Goal: Task Accomplishment & Management: Manage account settings

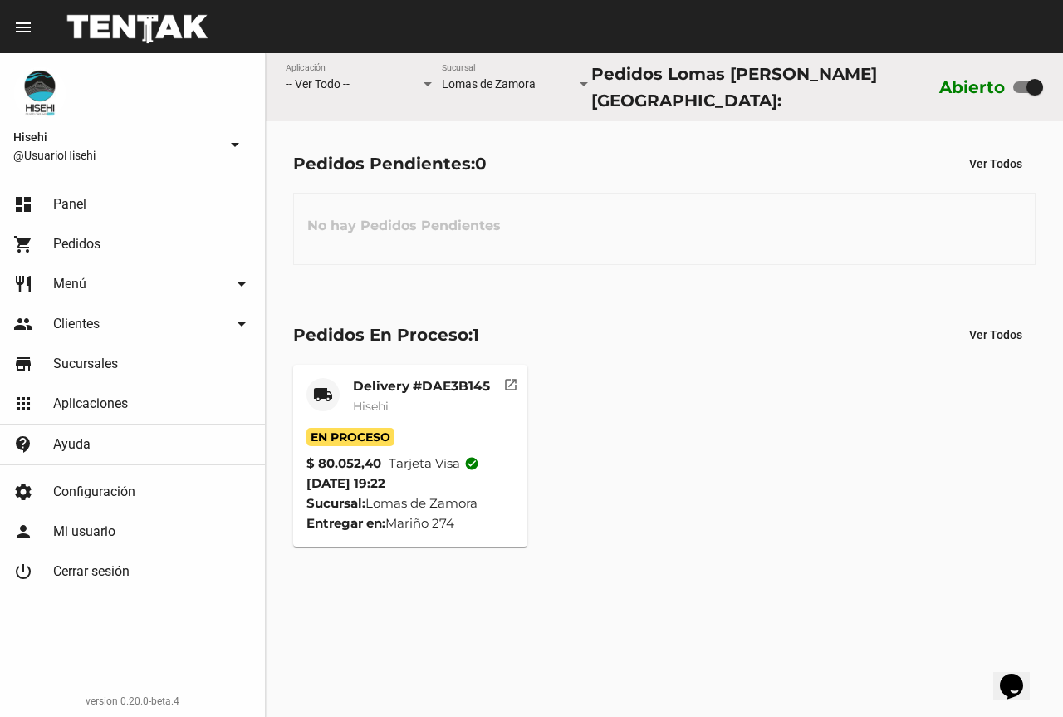
click at [401, 402] on mat-card-subtitle "Hisehi" at bounding box center [421, 406] width 137 height 17
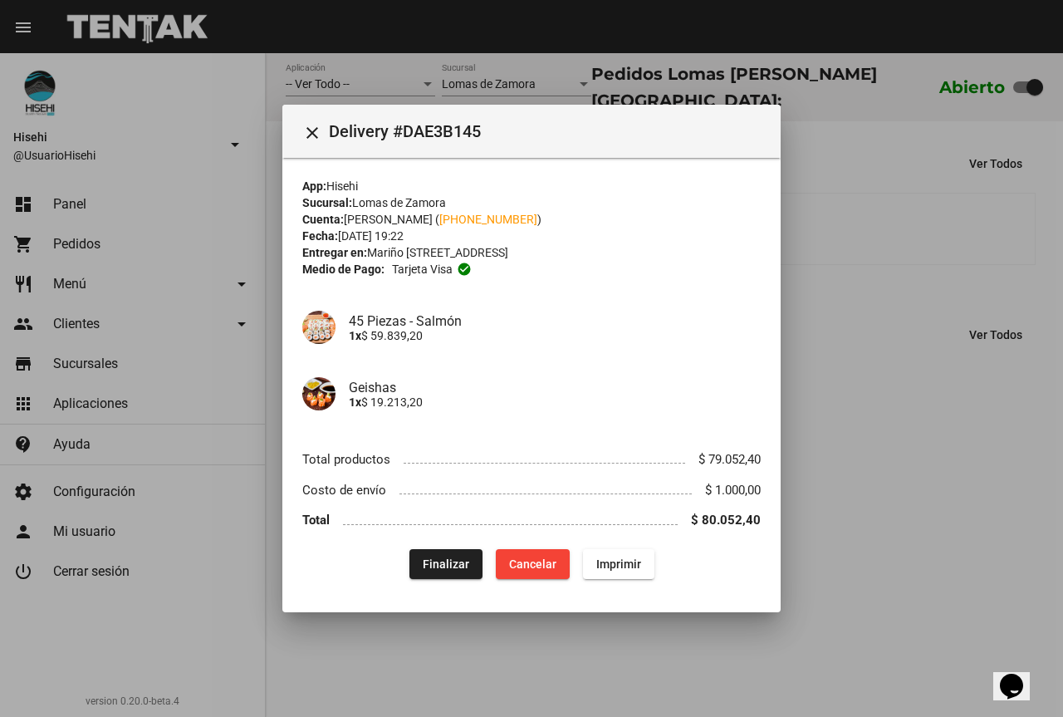
click at [809, 468] on div at bounding box center [531, 358] width 1063 height 717
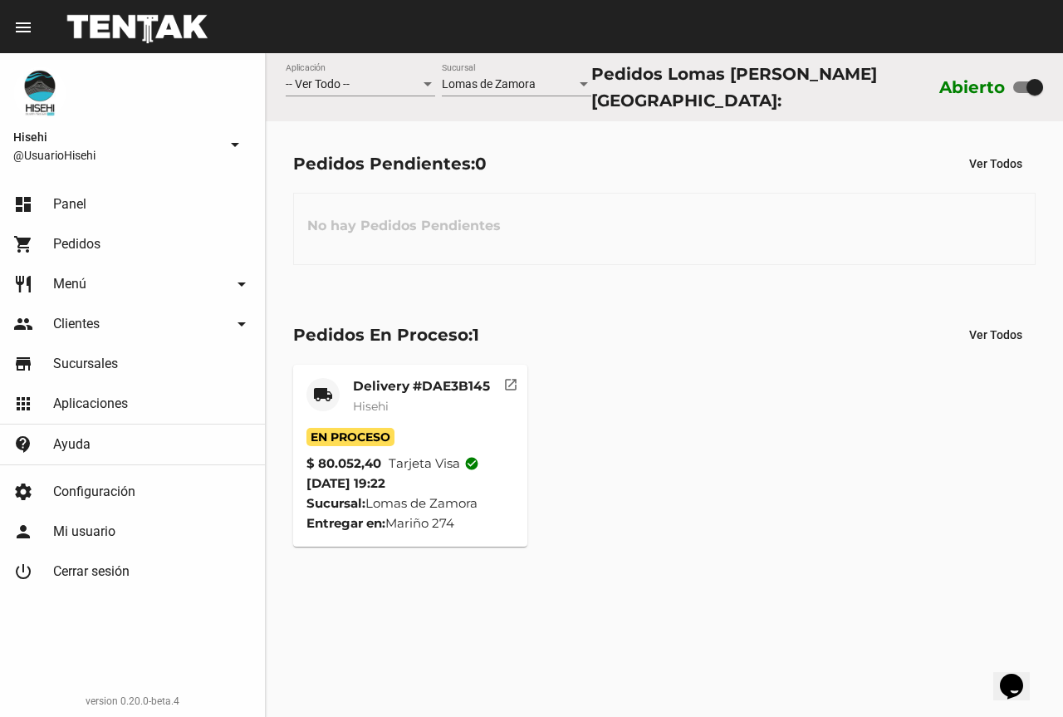
click at [399, 383] on mat-card-title "Delivery #DAE3B145" at bounding box center [421, 386] width 137 height 17
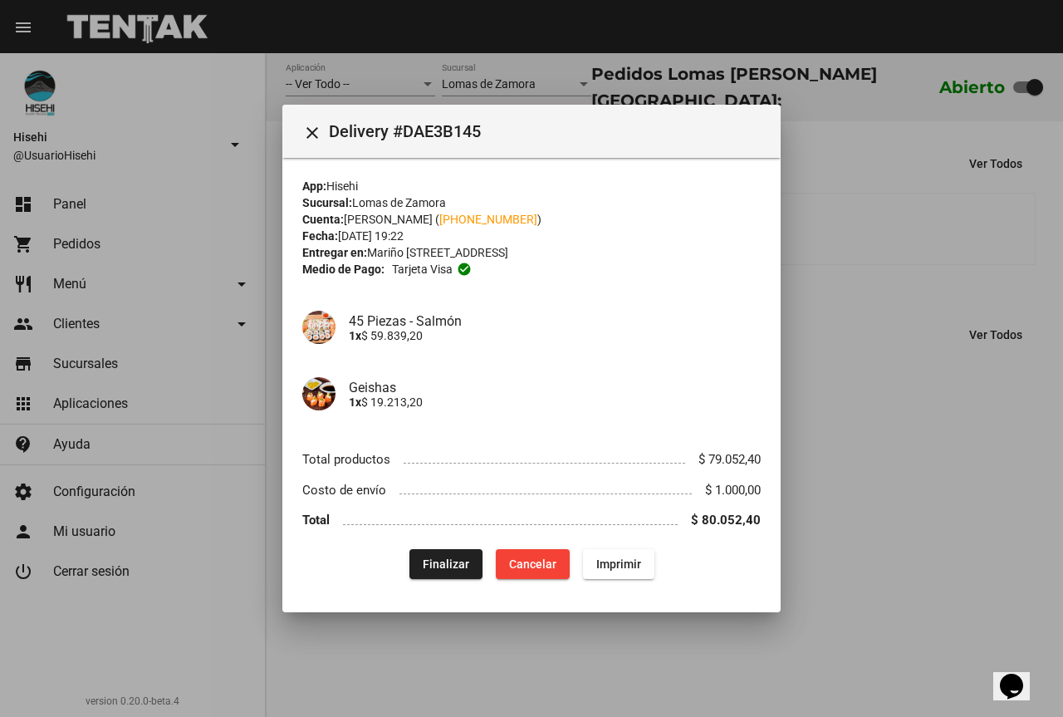
click at [213, 150] on div at bounding box center [531, 358] width 1063 height 717
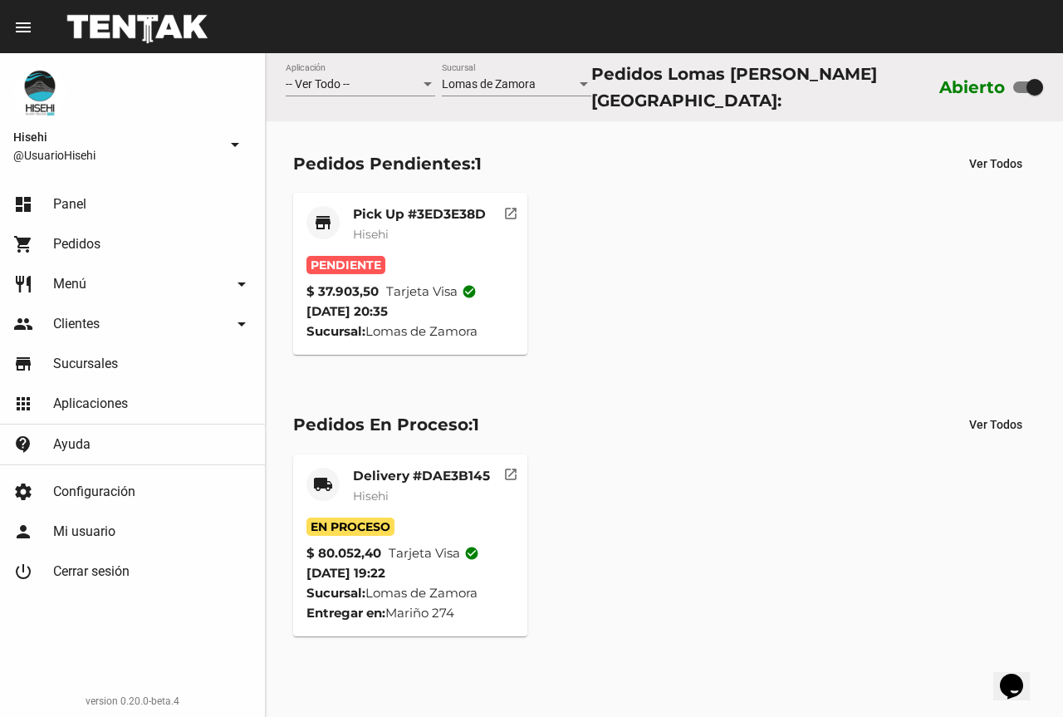
click at [395, 233] on mat-card-subtitle "Hisehi" at bounding box center [419, 234] width 133 height 17
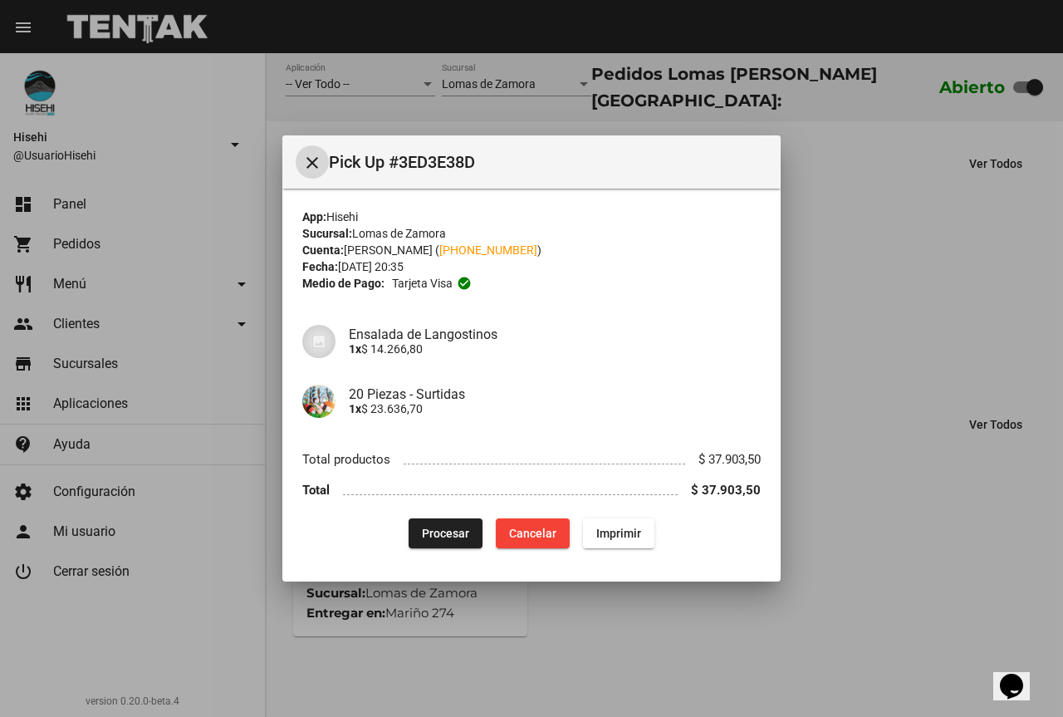
click at [424, 526] on button "Procesar" at bounding box center [446, 533] width 74 height 30
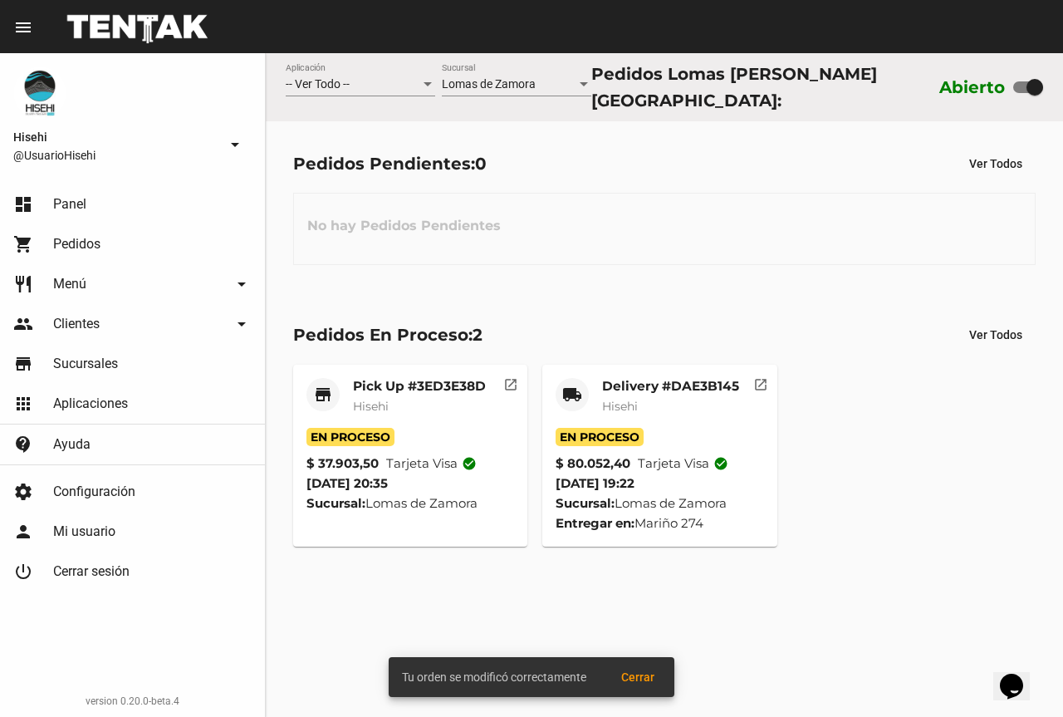
click at [400, 378] on mat-card-title "Pick Up #3ED3E38D" at bounding box center [419, 386] width 133 height 17
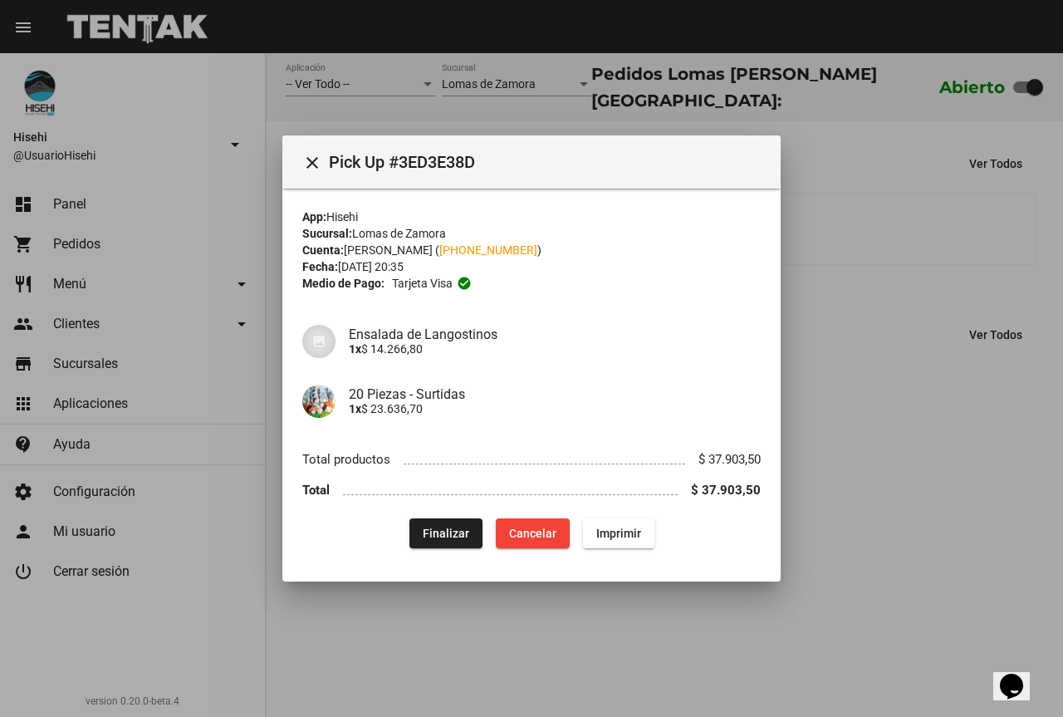
click at [895, 434] on div at bounding box center [531, 358] width 1063 height 717
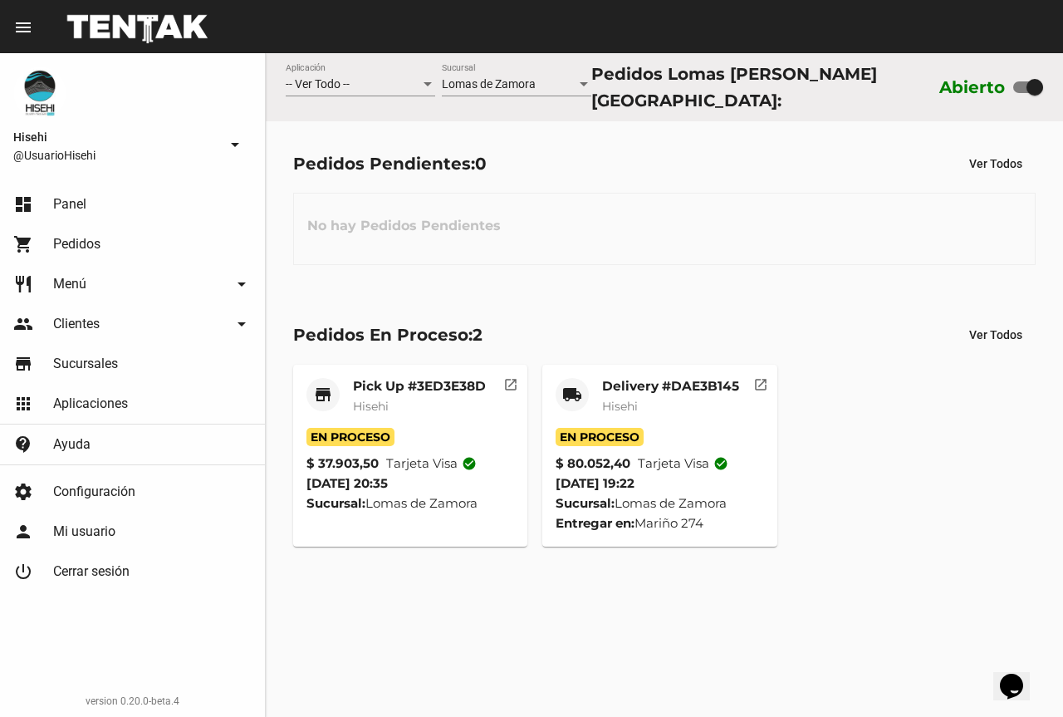
click at [425, 390] on div "Pick Up #3ED3E38D Hisehi" at bounding box center [419, 403] width 133 height 50
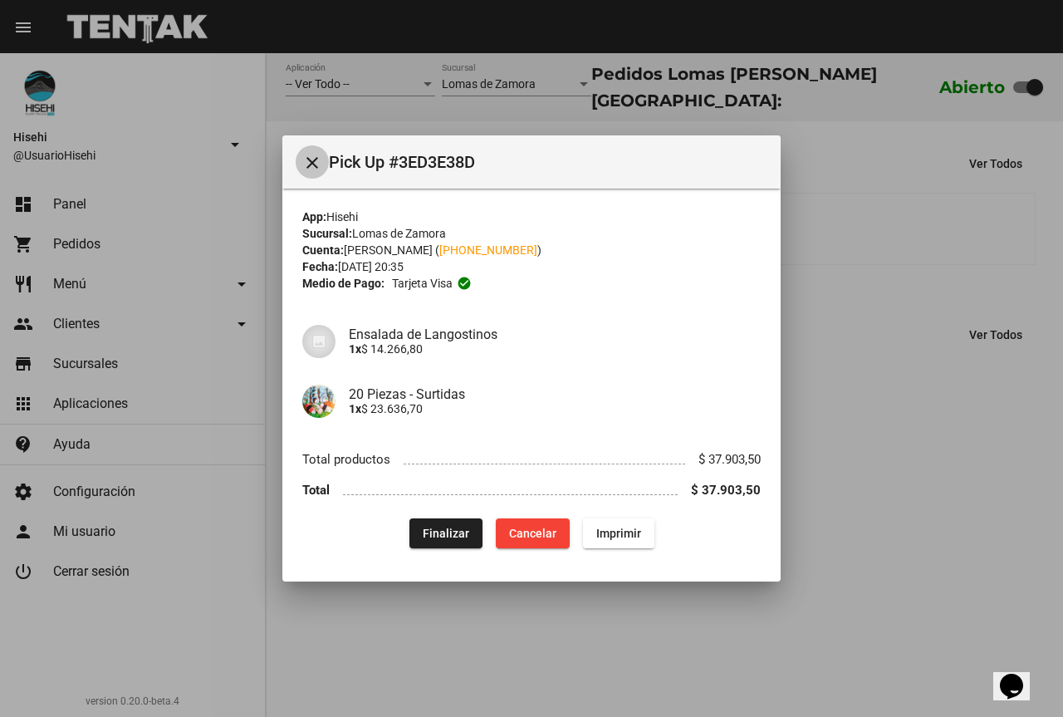
click at [316, 158] on mat-icon "close" at bounding box center [312, 163] width 20 height 20
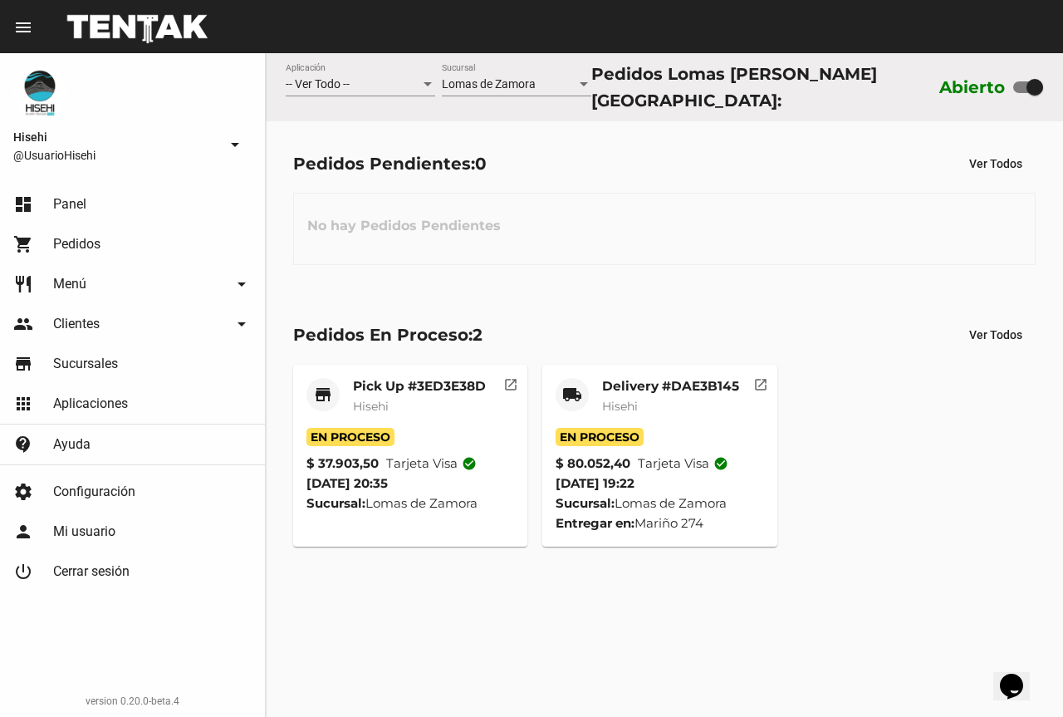
click at [447, 420] on div "Pick Up #3ED3E38D Hisehi" at bounding box center [419, 403] width 133 height 50
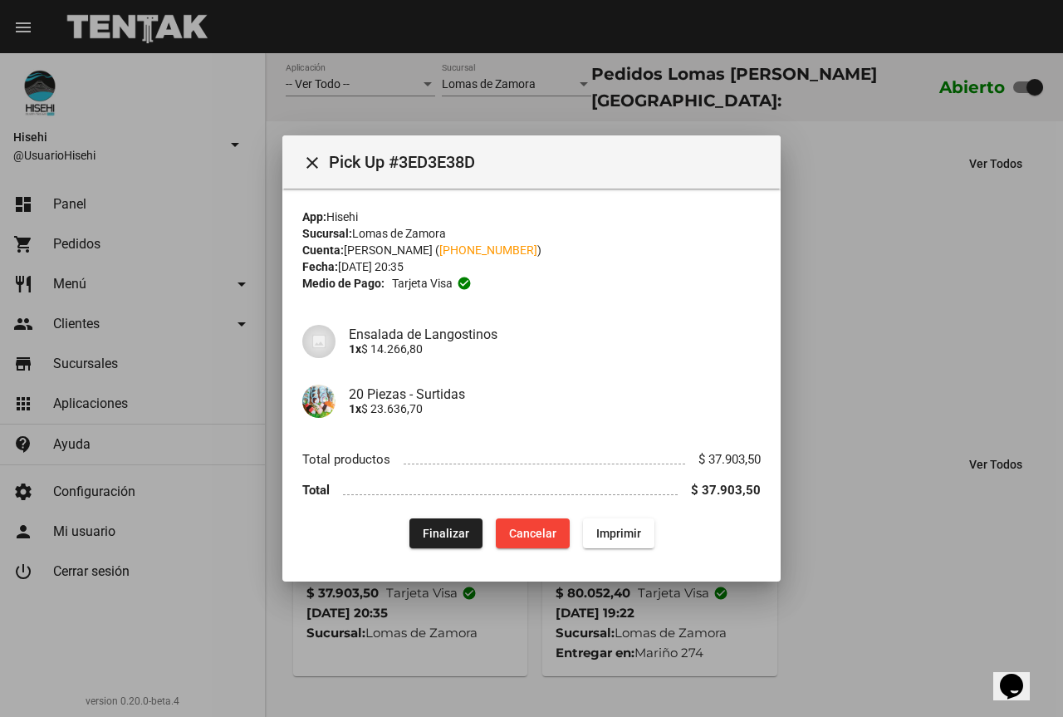
click at [257, 189] on div at bounding box center [531, 358] width 1063 height 717
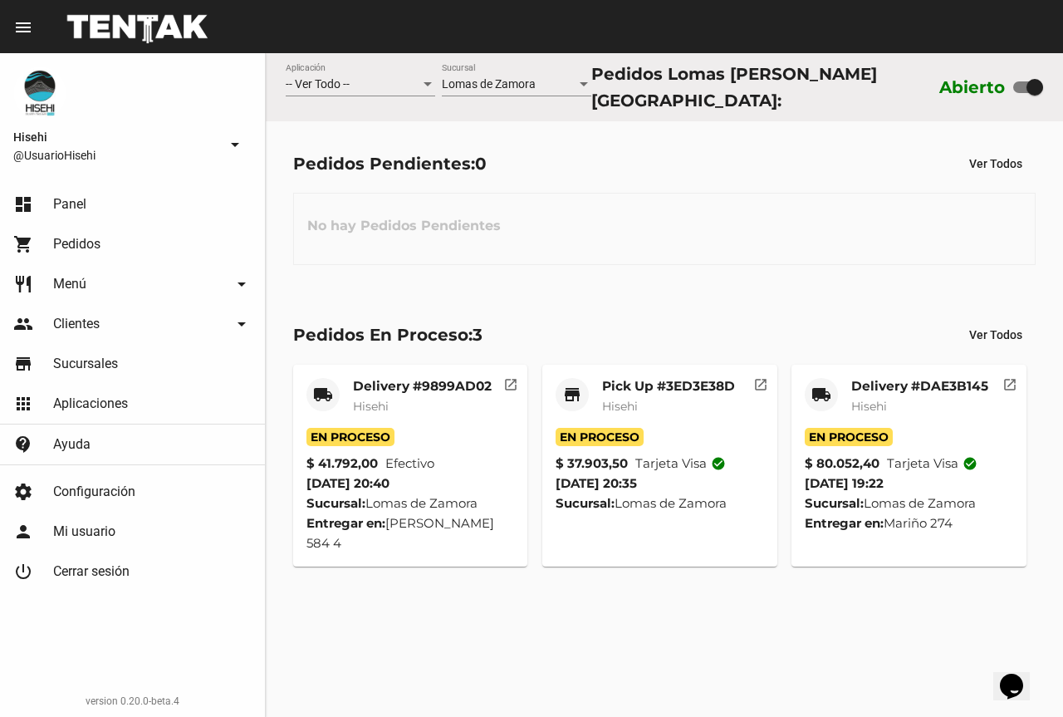
click at [398, 386] on mat-card-title "Delivery #9899AD02" at bounding box center [422, 386] width 139 height 17
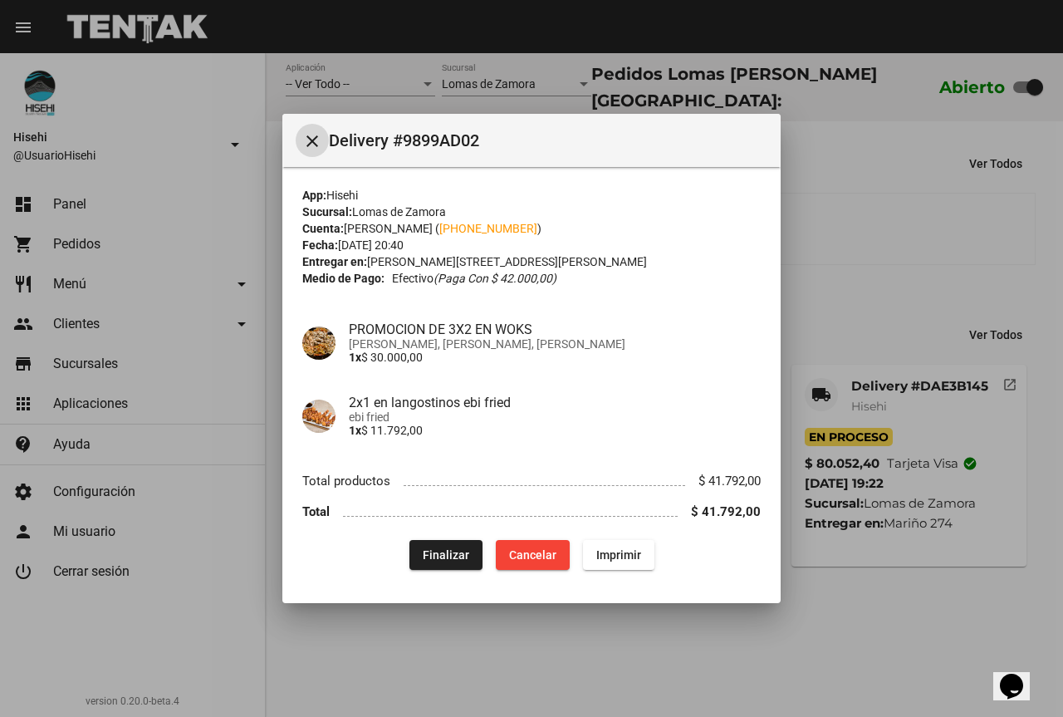
click at [823, 278] on div at bounding box center [531, 358] width 1063 height 717
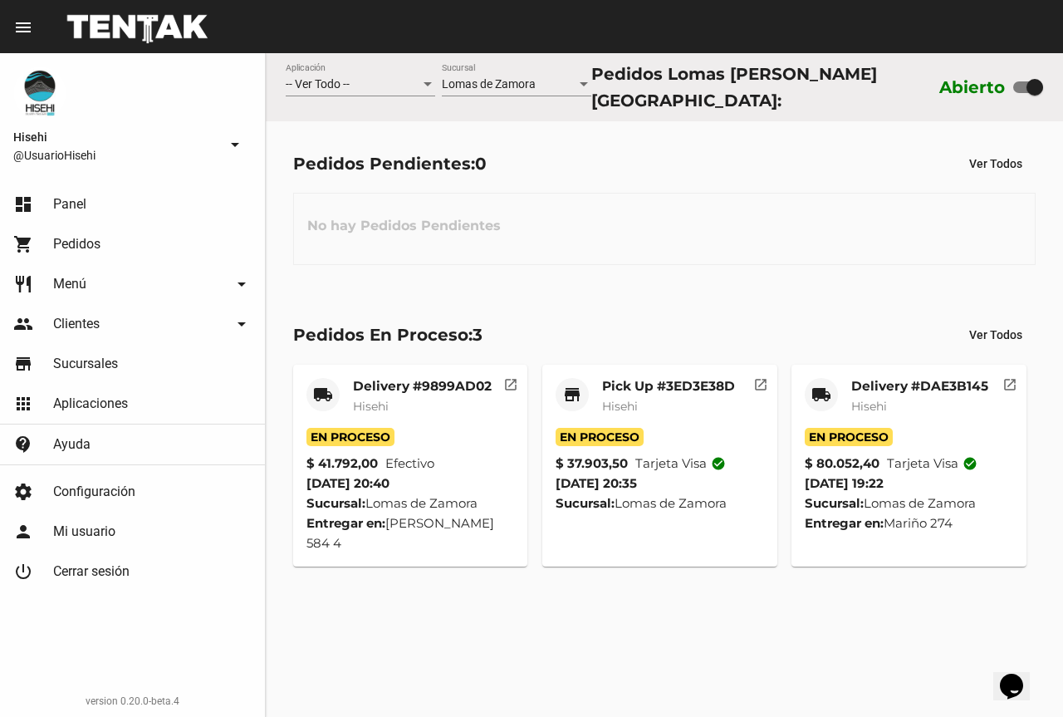
click at [435, 382] on mat-card-title "Delivery #9899AD02" at bounding box center [422, 386] width 139 height 17
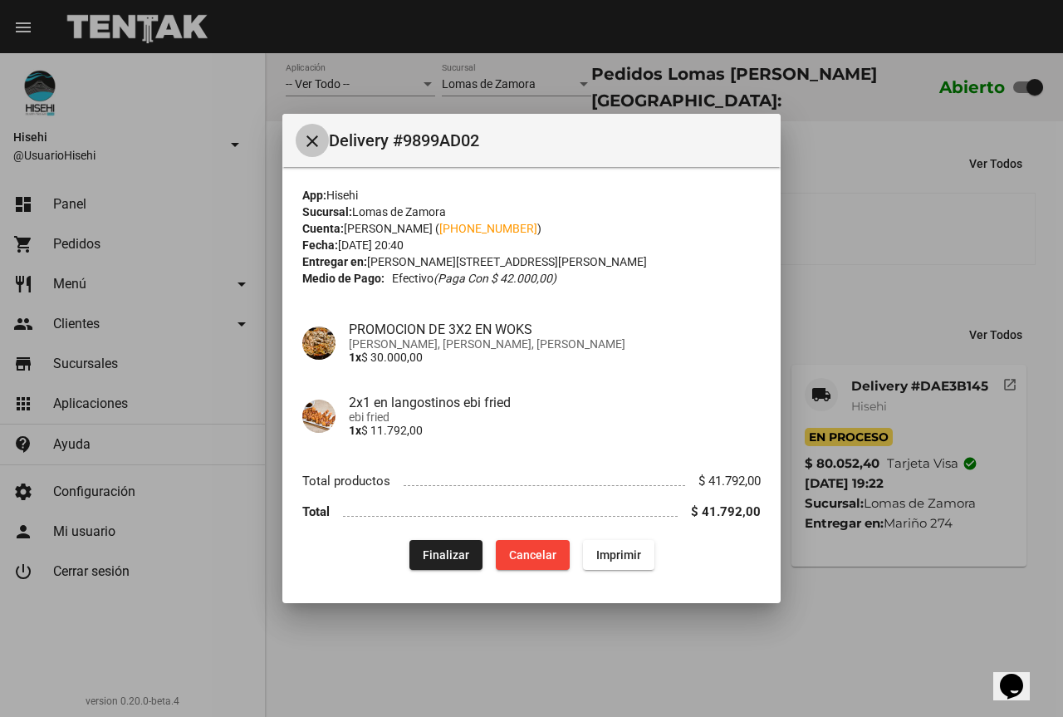
click at [310, 150] on mat-icon "close" at bounding box center [312, 141] width 20 height 20
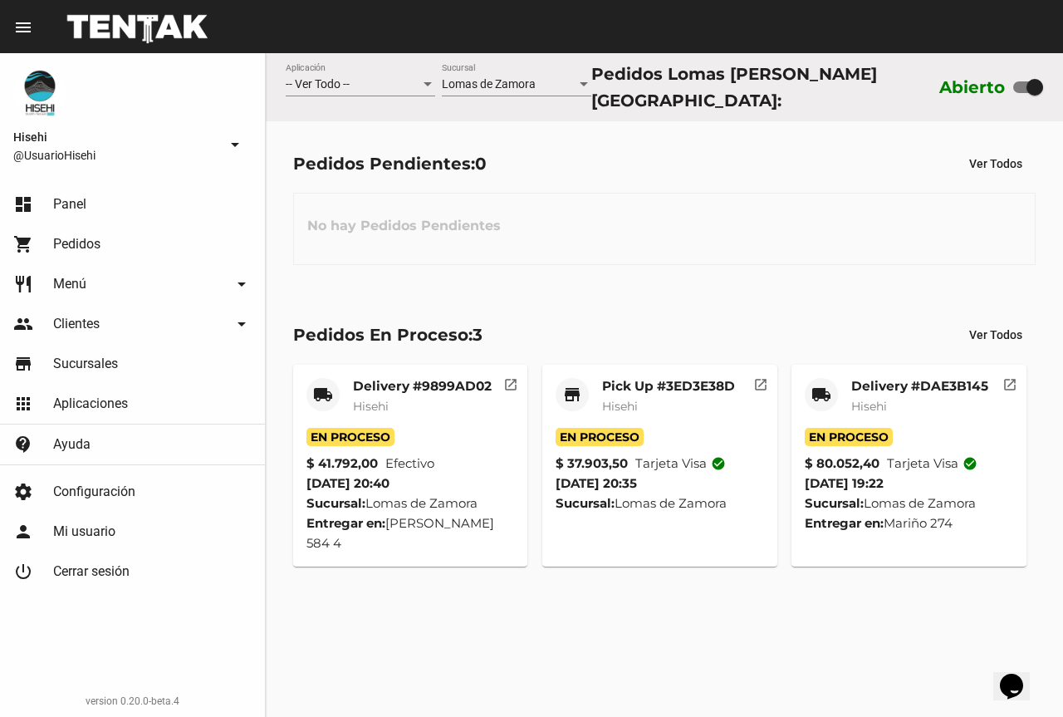
click at [666, 398] on mat-card-subtitle "Hisehi" at bounding box center [668, 406] width 133 height 17
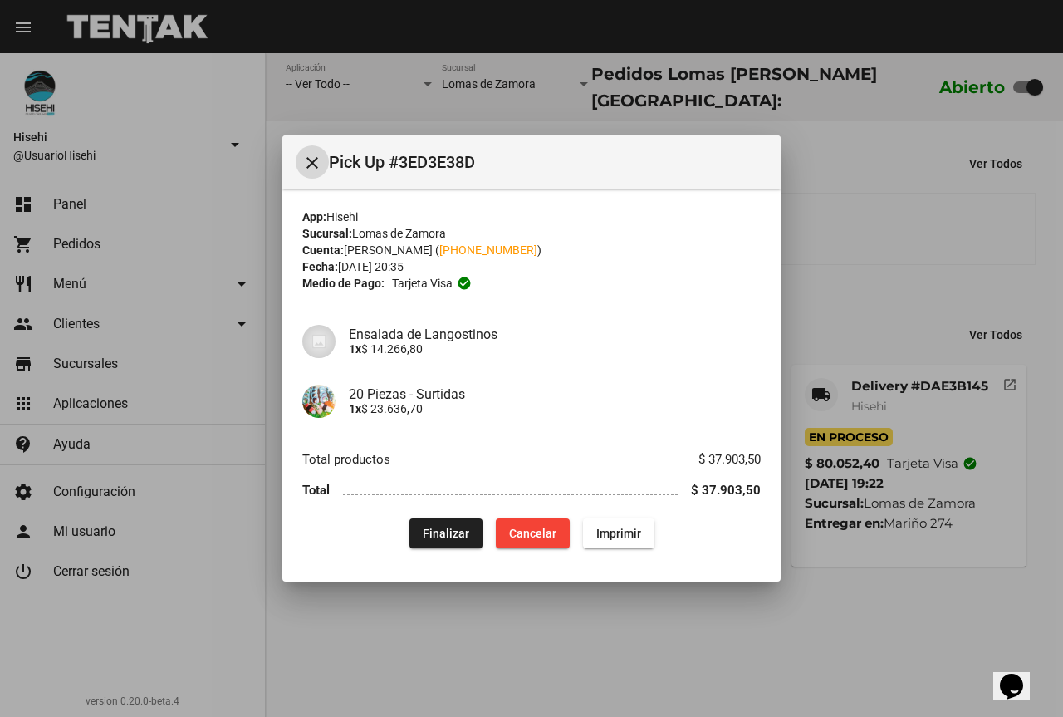
click at [323, 169] on button "close" at bounding box center [312, 161] width 33 height 33
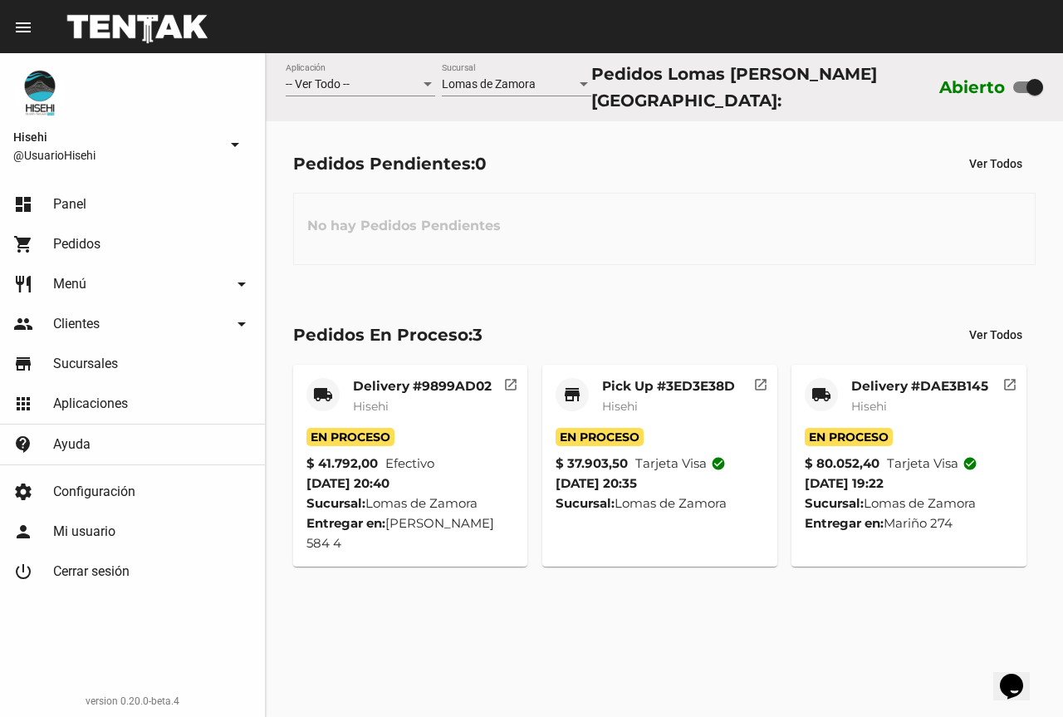
click at [903, 400] on mat-card-subtitle "Hisehi" at bounding box center [919, 406] width 137 height 17
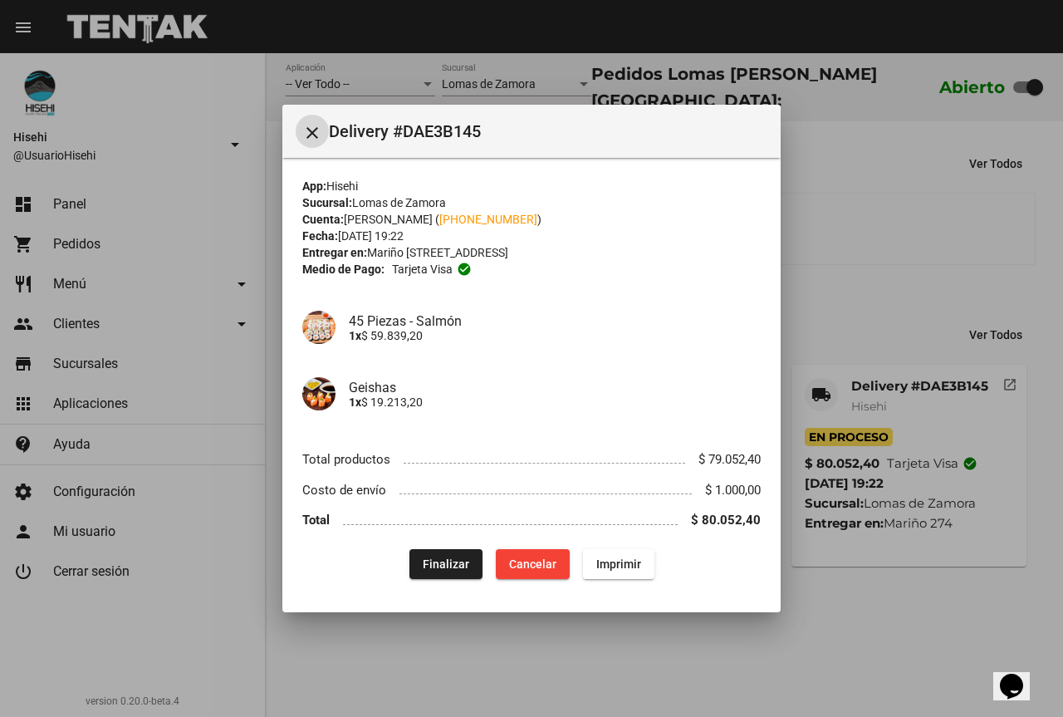
click at [301, 130] on button "close" at bounding box center [312, 131] width 33 height 33
